Goal: Information Seeking & Learning: Learn about a topic

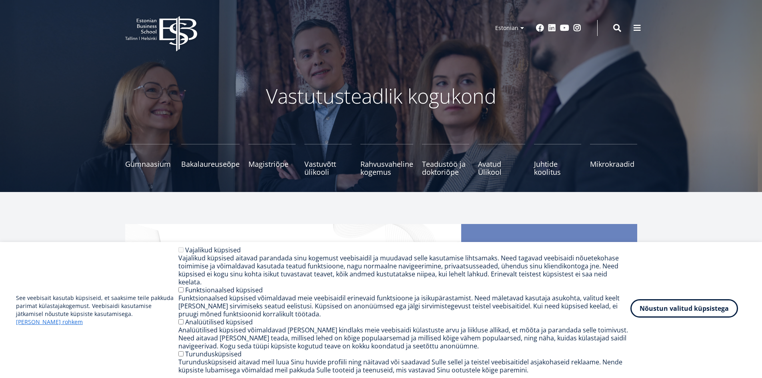
click at [663, 317] on button "Nõustun valitud küpsistega" at bounding box center [684, 308] width 108 height 18
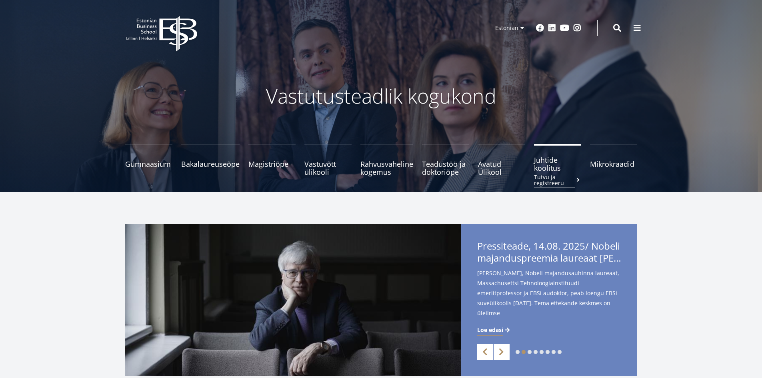
click at [548, 172] on span "Juhtide koolitus Tutvu ja registreeru" at bounding box center [557, 164] width 47 height 16
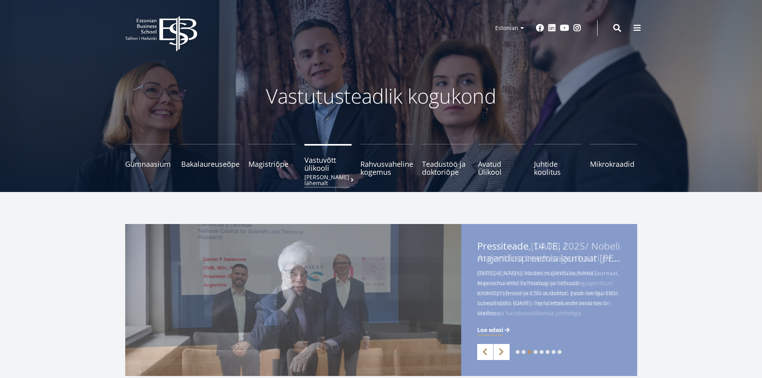
click at [320, 167] on span "Vastuvõtt ülikooli Loe lähemalt" at bounding box center [327, 164] width 47 height 16
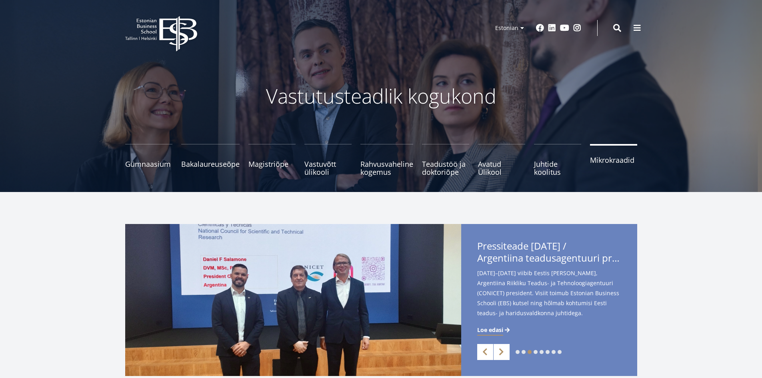
click at [614, 165] on link "Mikrokraadid" at bounding box center [613, 160] width 47 height 32
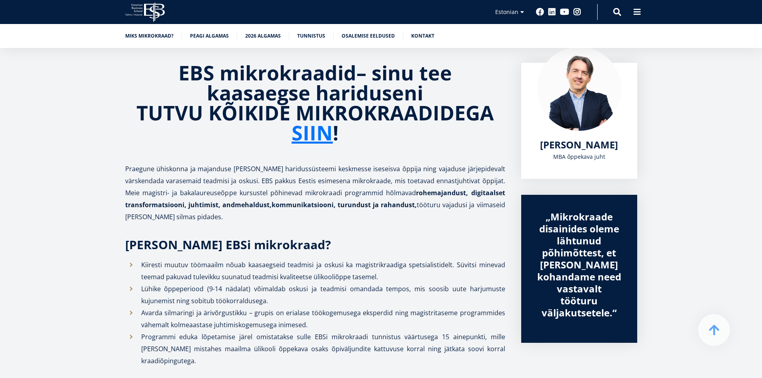
scroll to position [129, 0]
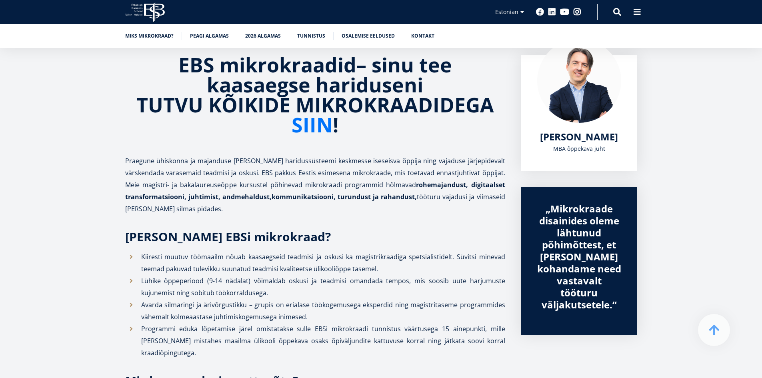
click at [312, 127] on link "SIIN" at bounding box center [311, 125] width 41 height 20
